Goal: Find specific page/section: Find specific page/section

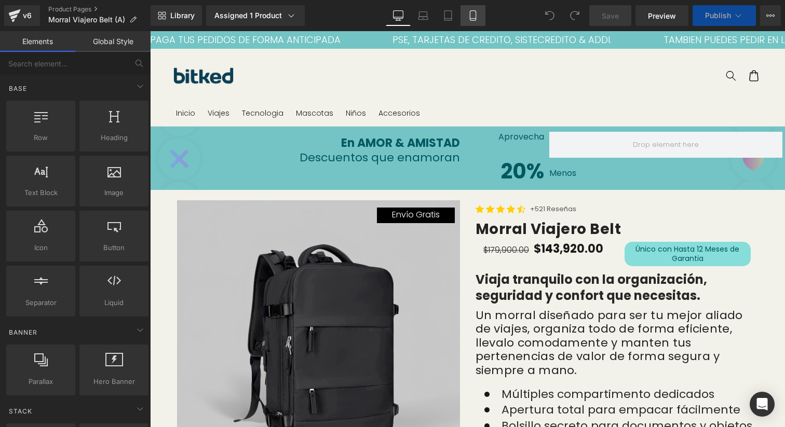
click at [472, 16] on icon at bounding box center [473, 15] width 10 height 10
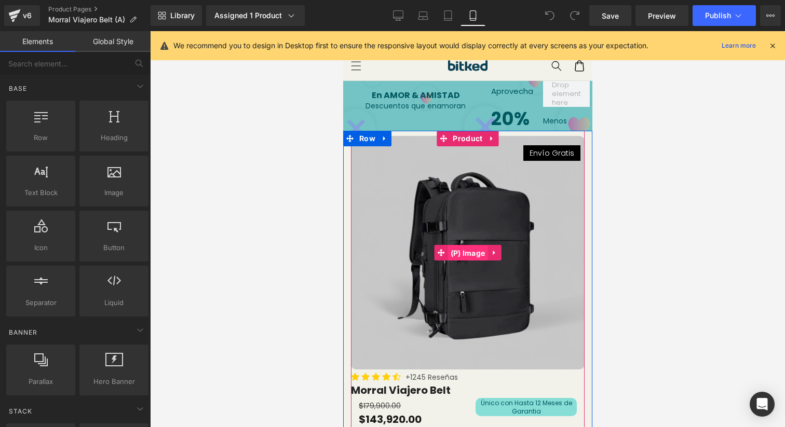
click at [467, 252] on span "(P) Image" at bounding box center [467, 254] width 40 height 16
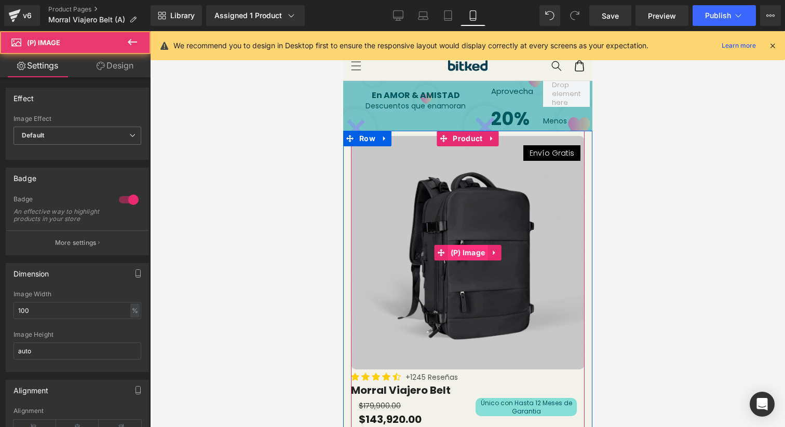
click at [467, 252] on span "(P) Image" at bounding box center [467, 253] width 40 height 16
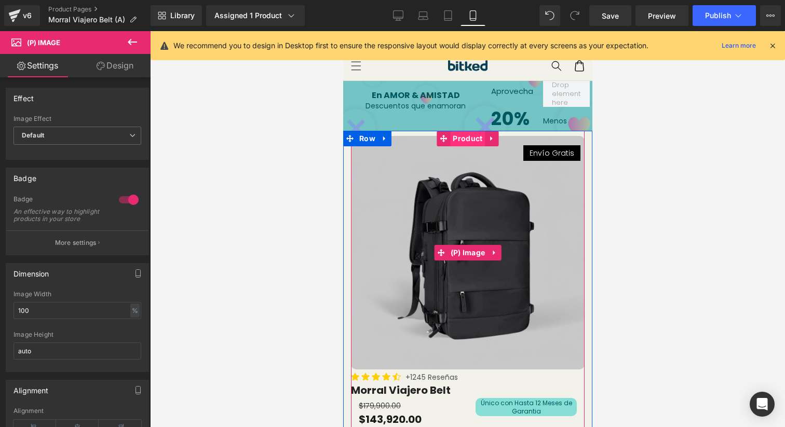
click at [467, 141] on span "Product" at bounding box center [467, 139] width 35 height 16
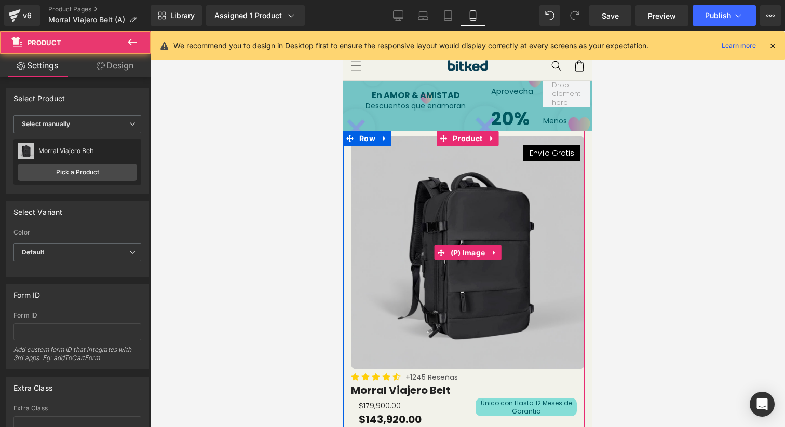
click at [450, 229] on img at bounding box center [467, 253] width 234 height 234
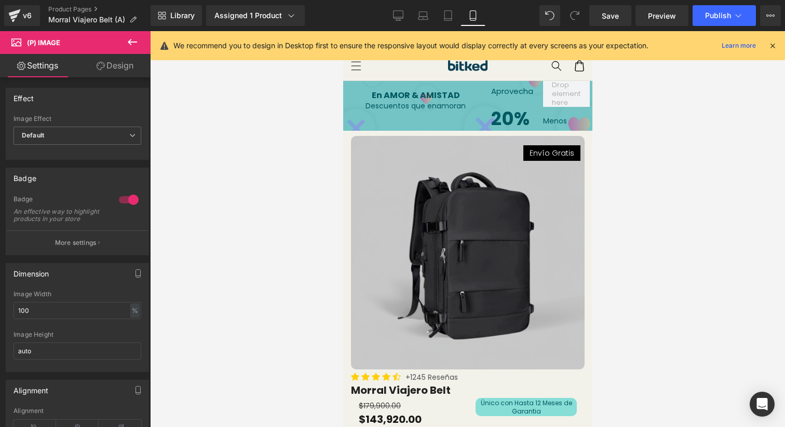
click at [773, 44] on icon at bounding box center [772, 45] width 9 height 9
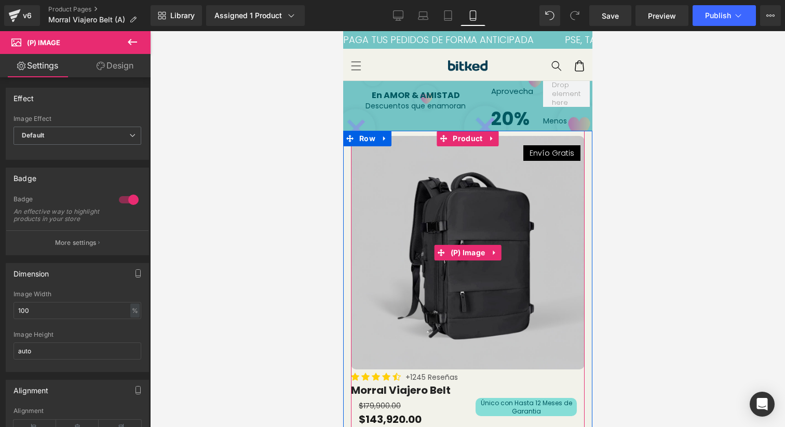
scroll to position [30, 0]
